Goal: Register for event/course

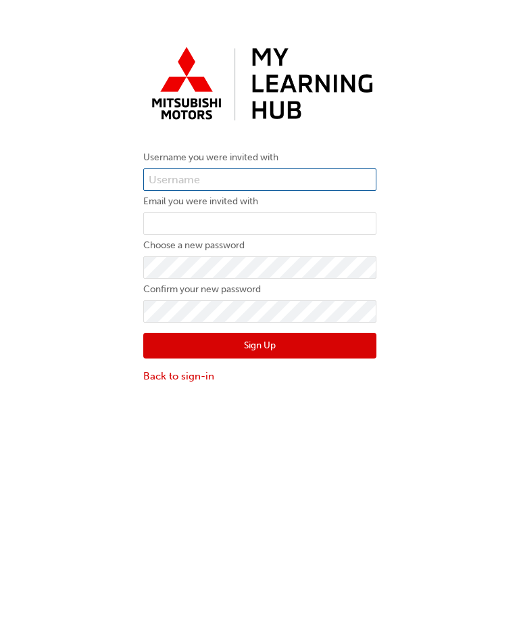
click at [256, 186] on input "text" at bounding box center [259, 179] width 233 height 23
click at [252, 181] on input "text" at bounding box center [259, 179] width 233 height 23
click at [245, 179] on input "text" at bounding box center [259, 179] width 233 height 23
click at [192, 177] on input "text" at bounding box center [259, 179] width 233 height 23
paste input "0005988983"
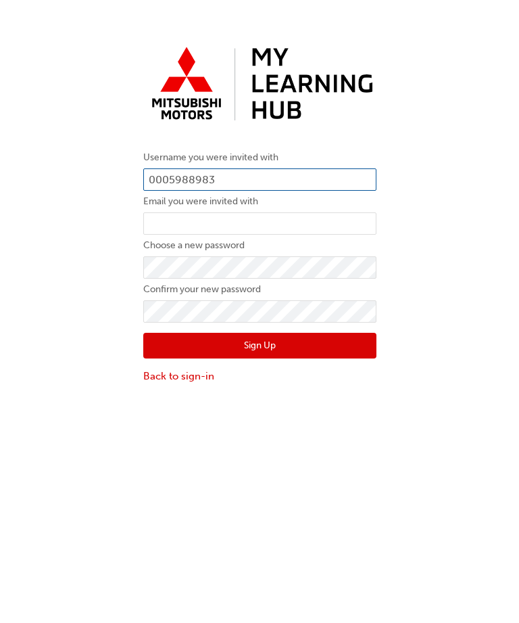
type input "0005988983"
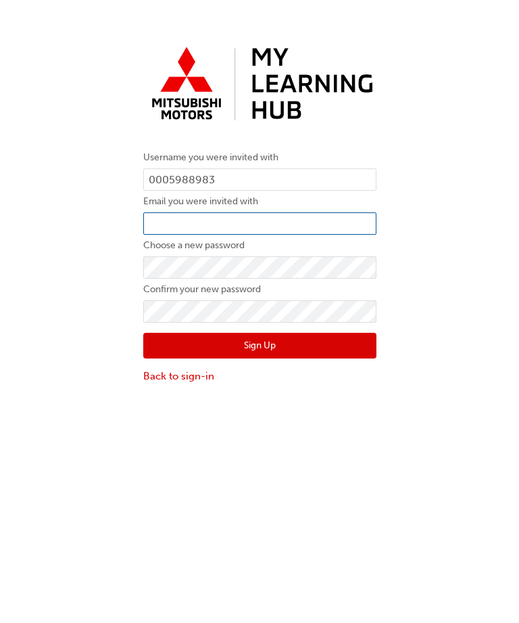
click at [309, 228] on input "email" at bounding box center [259, 223] width 233 height 23
click at [253, 220] on input "email" at bounding box center [259, 223] width 233 height 23
paste input "mailto:[PERSON_NAME][EMAIL_ADDRESS][PERSON_NAME][DOMAIN_NAME]"
click at [183, 227] on input "mailto:[PERSON_NAME][EMAIL_ADDRESS][PERSON_NAME][DOMAIN_NAME]" at bounding box center [259, 223] width 233 height 23
type input "[PERSON_NAME][EMAIL_ADDRESS][PERSON_NAME][DOMAIN_NAME]"
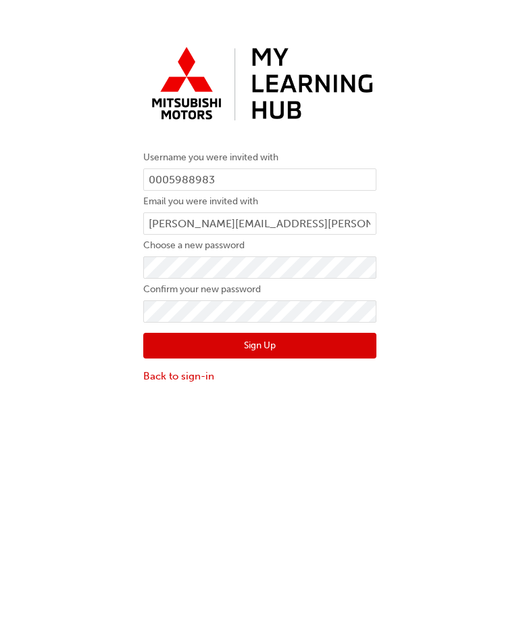
click at [328, 358] on button "Sign Up" at bounding box center [259, 346] width 233 height 26
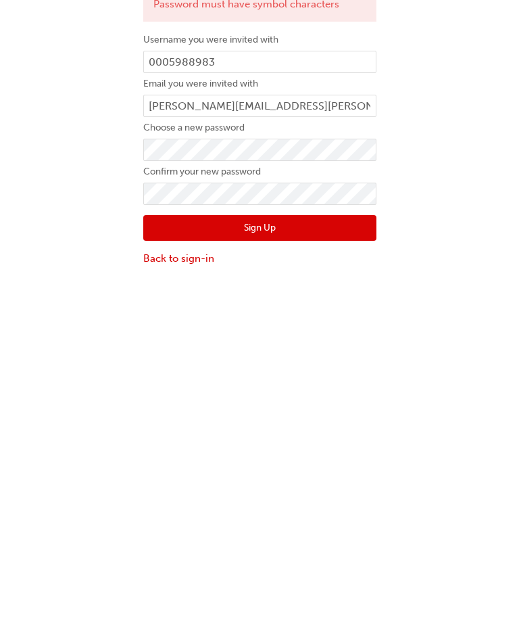
click at [332, 393] on button "Sign Up" at bounding box center [259, 406] width 233 height 26
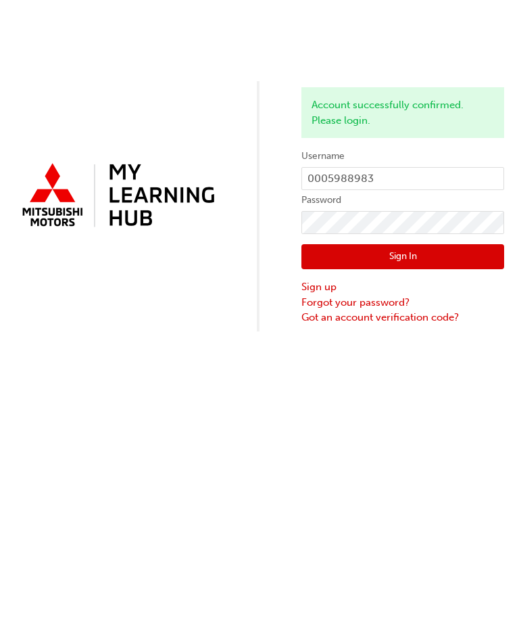
click at [457, 257] on button "Sign In" at bounding box center [402, 257] width 203 height 26
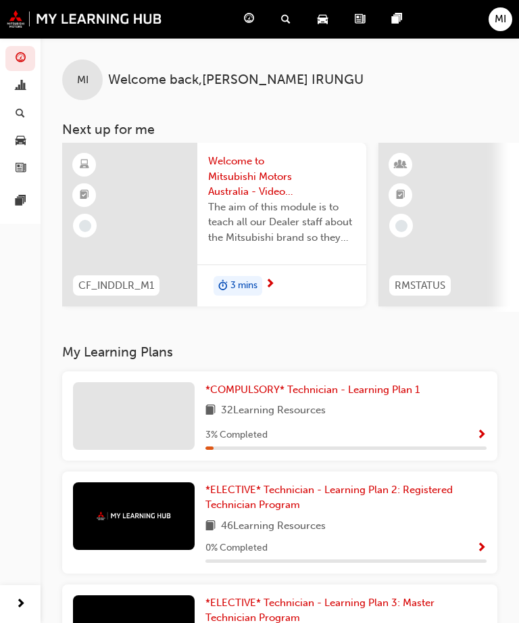
click at [427, 412] on div "32 Learning Resources" at bounding box center [345, 410] width 281 height 17
click at [132, 414] on div at bounding box center [134, 416] width 122 height 68
click at [468, 436] on div "3 % Completed" at bounding box center [345, 435] width 281 height 17
click at [477, 431] on span "Show Progress" at bounding box center [482, 435] width 10 height 12
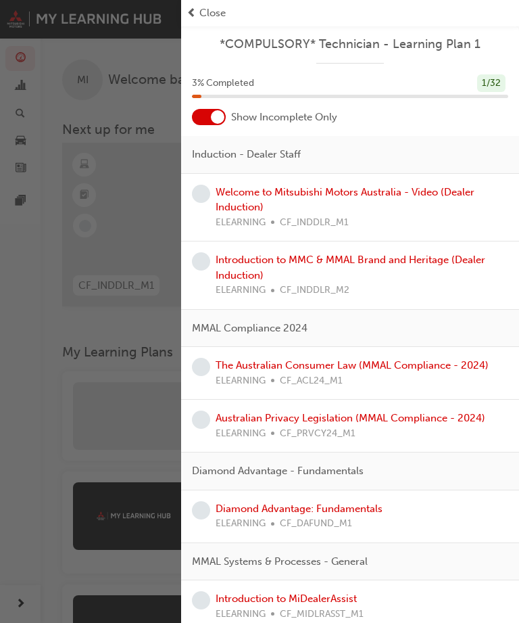
click at [440, 193] on link "Welcome to Mitsubishi Motors Australia - Video (Dealer Induction)" at bounding box center [345, 200] width 259 height 28
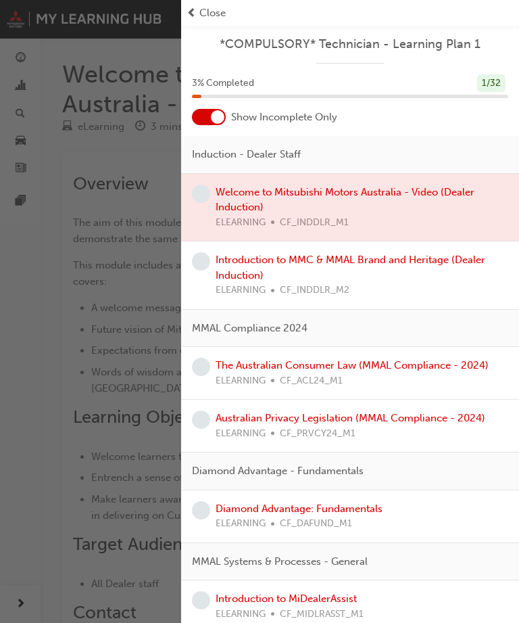
click at [108, 439] on div "button" at bounding box center [90, 311] width 181 height 623
click at [212, 9] on span "Close" at bounding box center [212, 13] width 26 height 16
click at [190, 11] on span "prev-icon" at bounding box center [192, 13] width 10 height 16
click at [208, 9] on span "Close" at bounding box center [212, 13] width 26 height 16
click at [206, 13] on span "Close" at bounding box center [212, 13] width 26 height 16
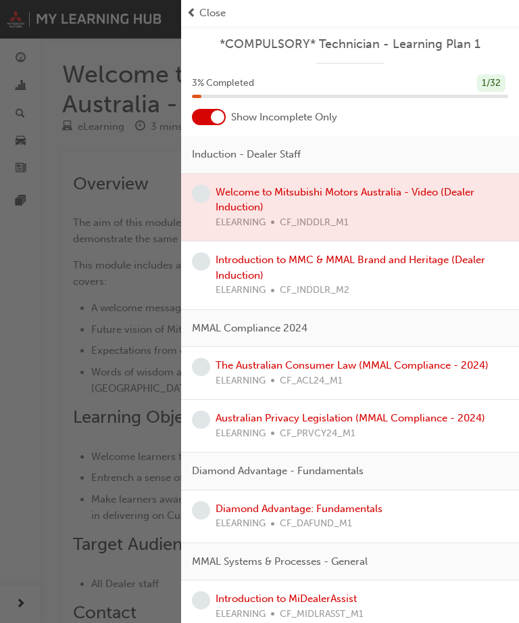
click at [101, 341] on div "button" at bounding box center [90, 311] width 181 height 623
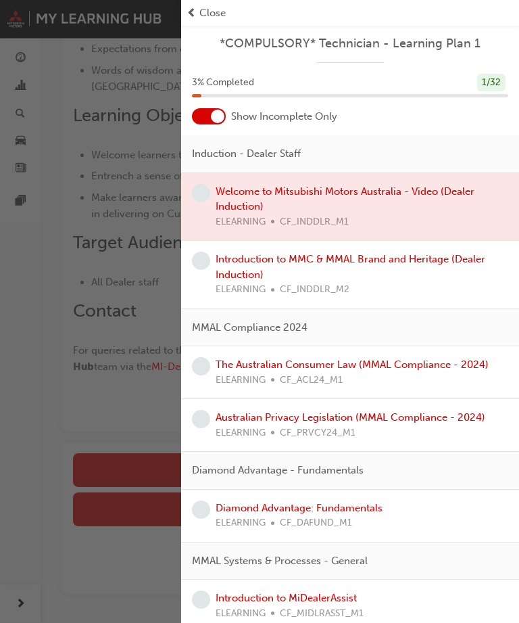
scroll to position [301, 0]
click at [212, 9] on span "Close" at bounding box center [212, 13] width 26 height 16
click at [227, 7] on div "Close" at bounding box center [350, 13] width 327 height 16
click at [362, 228] on div at bounding box center [350, 208] width 338 height 68
click at [385, 210] on div at bounding box center [350, 208] width 338 height 68
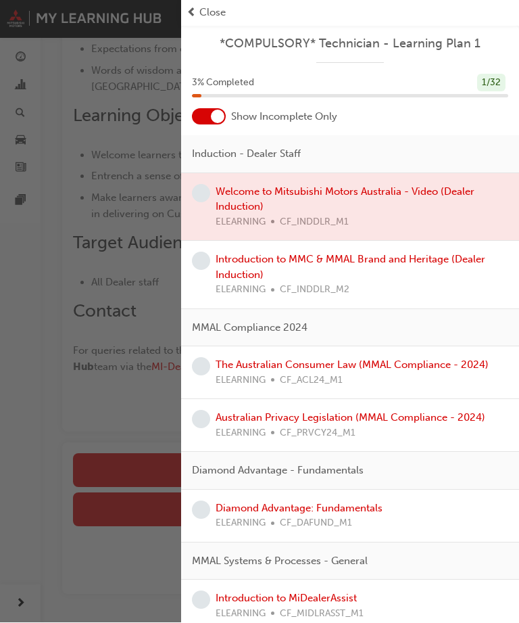
click at [371, 275] on div "Introduction to MMC & MMAL Brand and Heritage (Dealer Induction) ELEARNING CF_I…" at bounding box center [362, 275] width 293 height 46
click at [383, 253] on link "Introduction to MMC & MMAL Brand and Heritage (Dealer Induction)" at bounding box center [351, 267] width 270 height 28
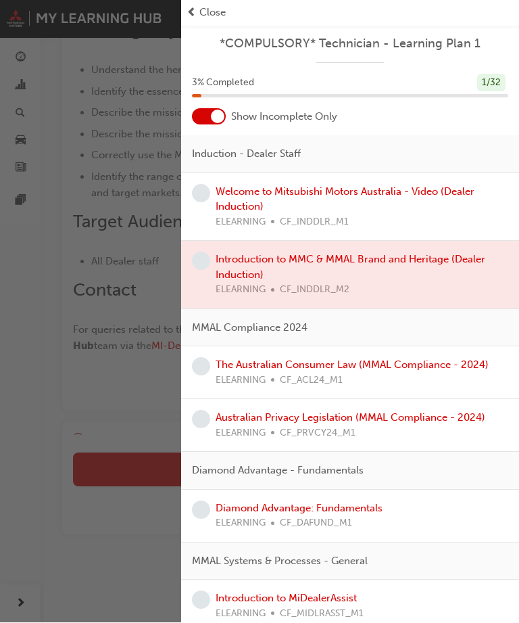
scroll to position [193, 0]
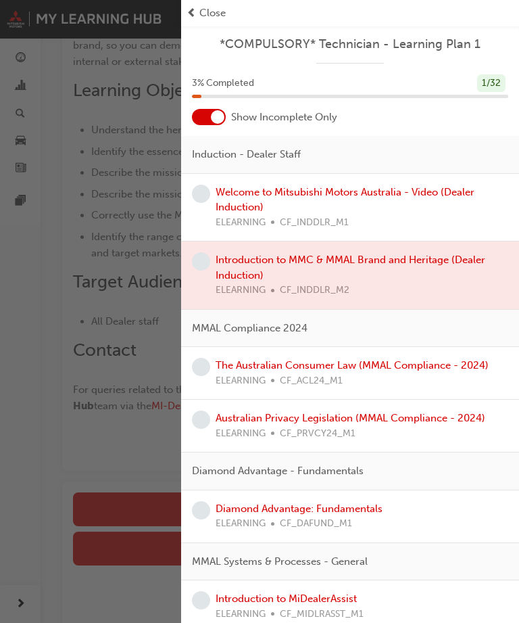
click at [221, 8] on span "Close" at bounding box center [212, 13] width 26 height 16
click at [212, 13] on span "Close" at bounding box center [212, 13] width 26 height 16
click at [212, 12] on span "Close" at bounding box center [212, 13] width 26 height 16
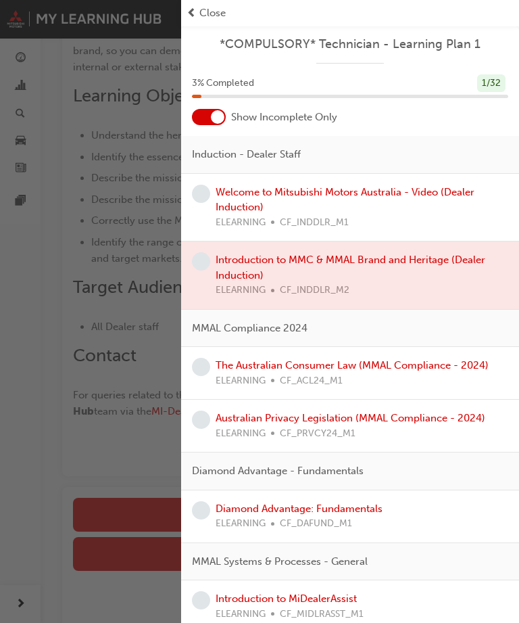
scroll to position [190, 0]
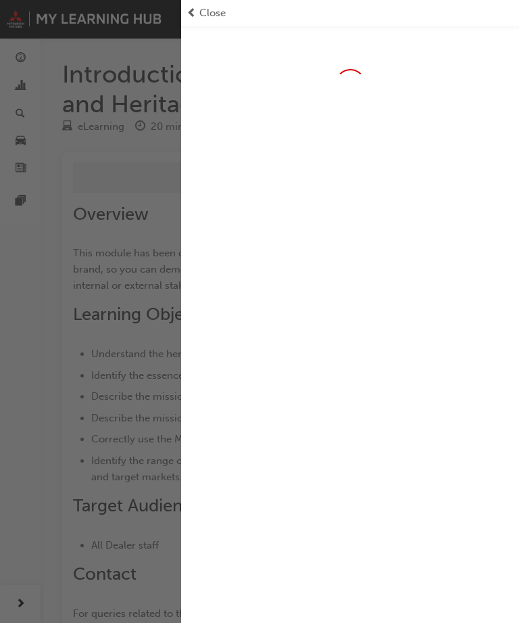
click at [201, 7] on span "Close" at bounding box center [212, 13] width 26 height 16
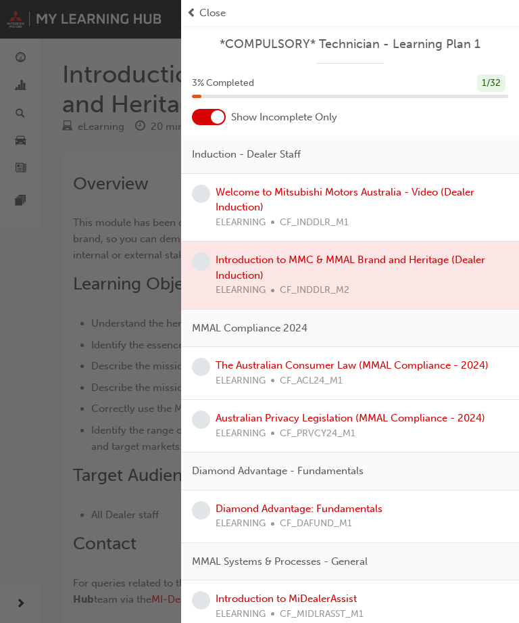
click at [195, 8] on span "prev-icon" at bounding box center [192, 13] width 10 height 16
click at [212, 7] on span "Close" at bounding box center [212, 13] width 26 height 16
click at [208, 7] on span "Close" at bounding box center [212, 13] width 26 height 16
click at [197, 12] on div "Close" at bounding box center [350, 13] width 327 height 16
click at [213, 19] on span "Close" at bounding box center [212, 13] width 26 height 16
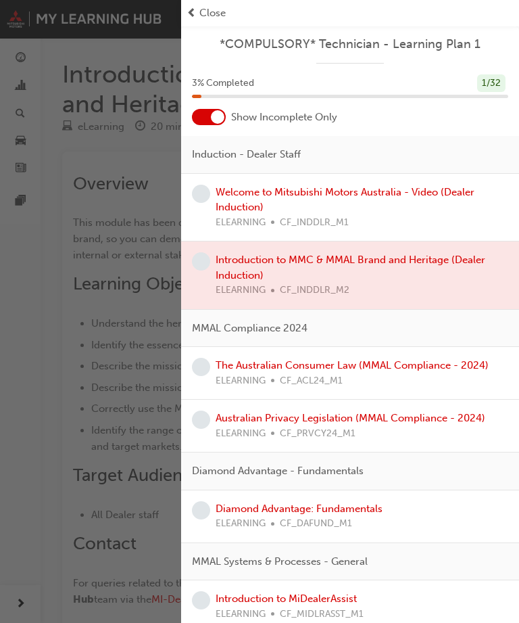
click at [212, 19] on span "Close" at bounding box center [212, 13] width 26 height 16
click at [209, 14] on span "Close" at bounding box center [212, 13] width 26 height 16
click at [201, 11] on span "Close" at bounding box center [212, 13] width 26 height 16
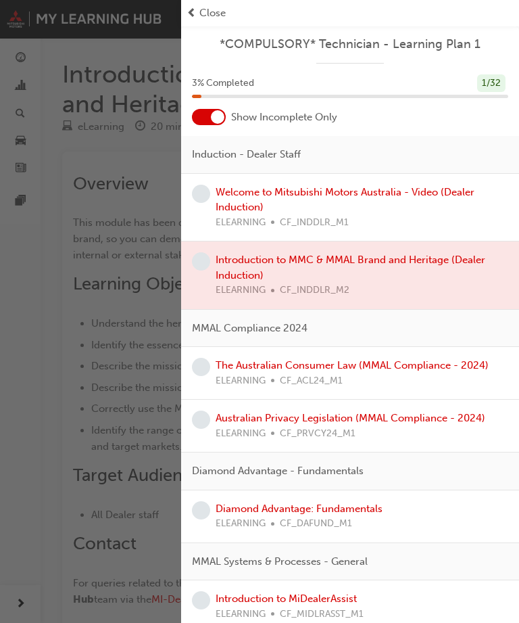
click at [197, 9] on div "Close" at bounding box center [350, 13] width 327 height 16
click at [43, 185] on div "button" at bounding box center [90, 311] width 181 height 623
click at [62, 251] on div "button" at bounding box center [90, 311] width 181 height 623
click at [57, 244] on div "button" at bounding box center [90, 311] width 181 height 623
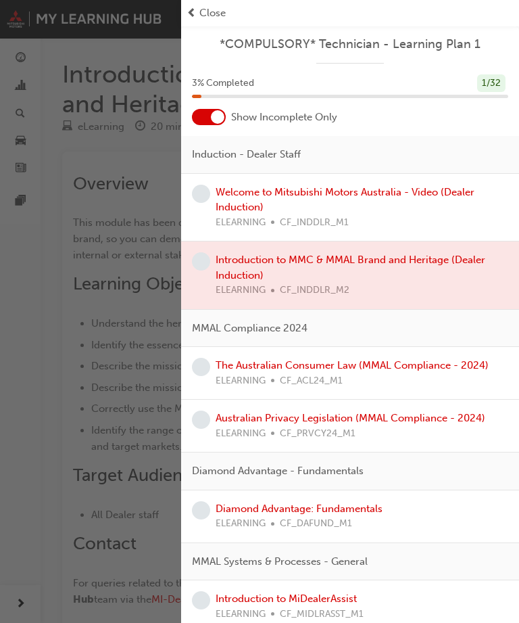
click at [68, 276] on div "button" at bounding box center [90, 311] width 181 height 623
